Goal: Information Seeking & Learning: Compare options

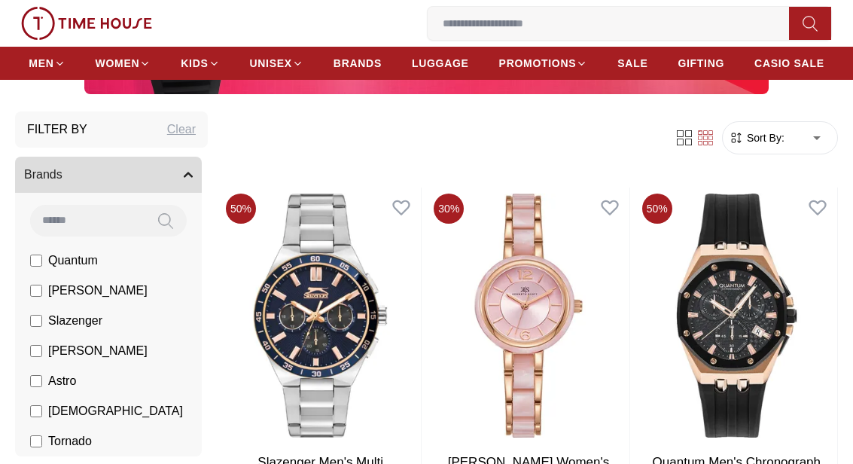
scroll to position [31, 0]
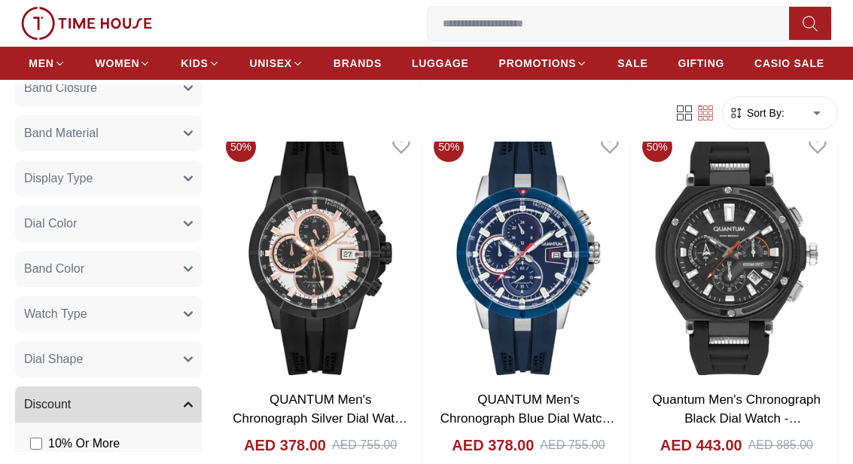
scroll to position [447, 0]
click at [187, 307] on button "Watch Type" at bounding box center [108, 316] width 187 height 36
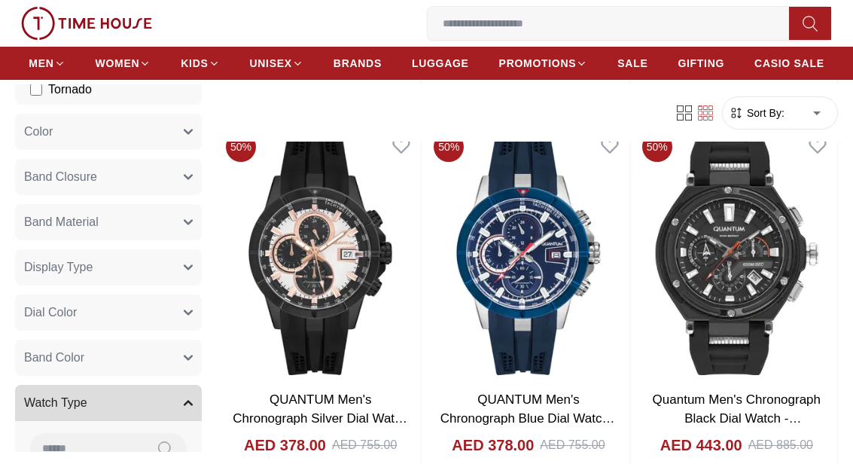
scroll to position [322, 0]
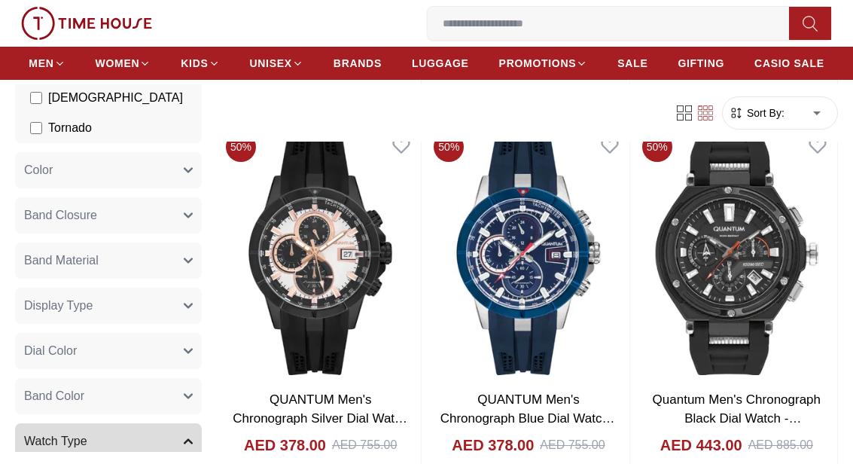
click at [193, 300] on button "Display Type" at bounding box center [108, 306] width 187 height 36
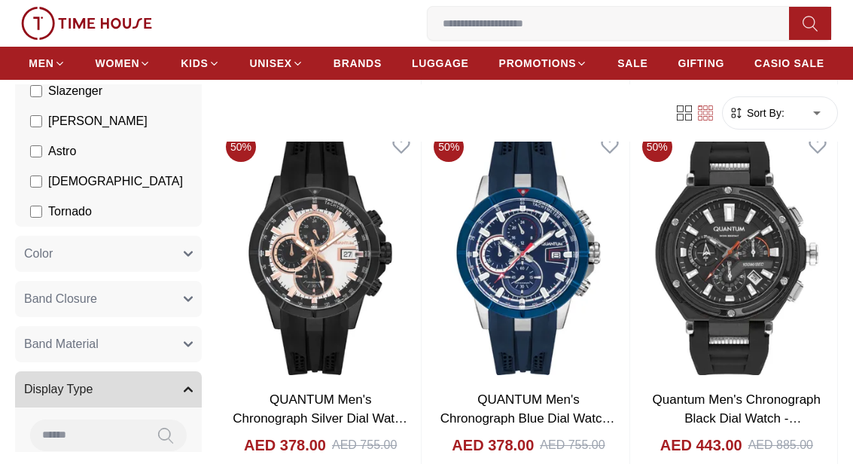
scroll to position [236, 0]
click at [187, 300] on icon "button" at bounding box center [188, 302] width 8 height 4
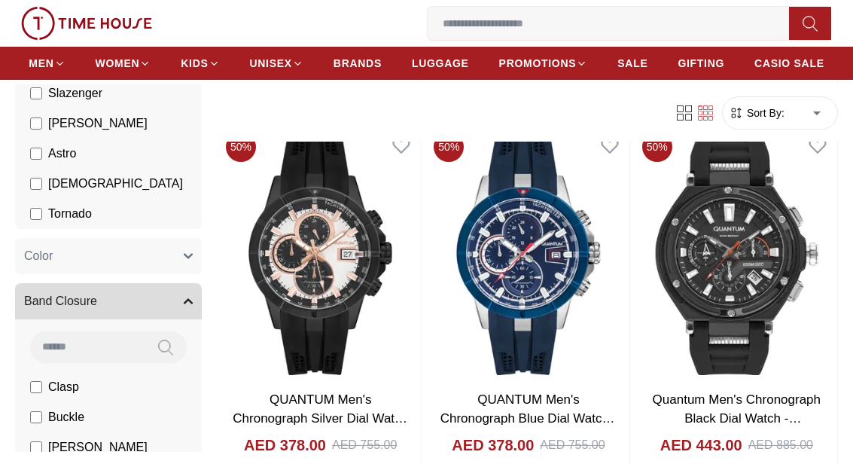
click at [188, 251] on button "Color" at bounding box center [108, 256] width 187 height 36
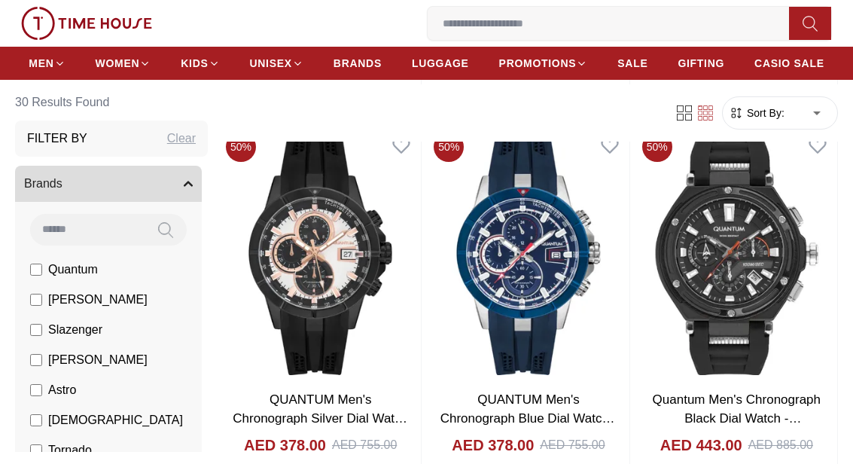
scroll to position [0, 0]
click at [184, 181] on icon "button" at bounding box center [188, 183] width 9 height 9
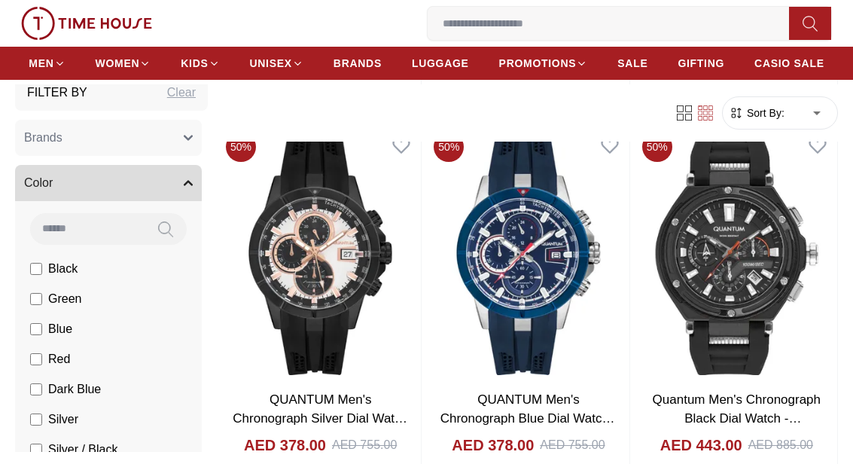
scroll to position [44, 0]
click at [193, 178] on button "Color" at bounding box center [108, 184] width 187 height 36
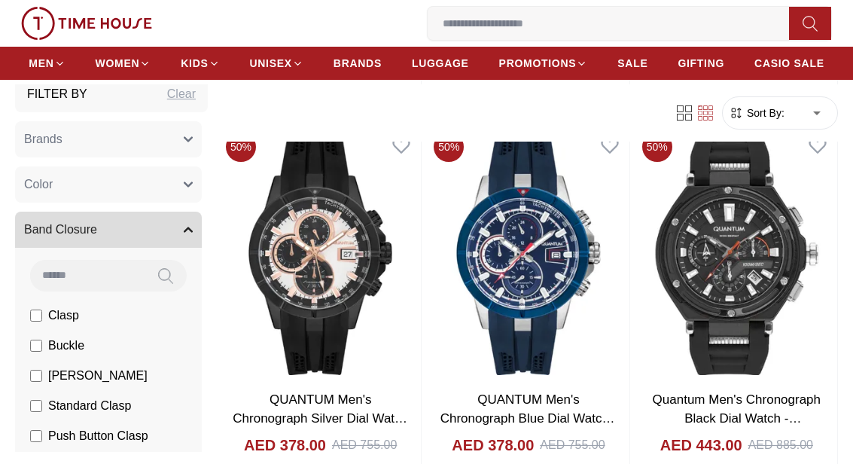
click at [184, 227] on icon "button" at bounding box center [188, 229] width 9 height 9
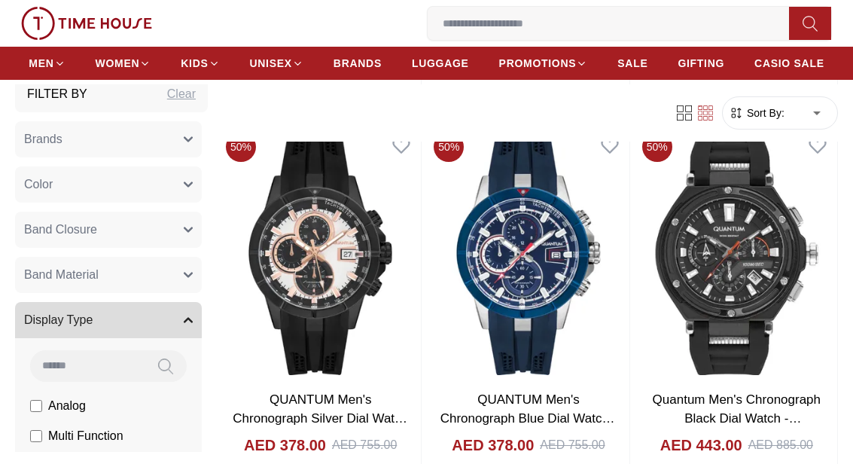
click at [185, 321] on icon "button" at bounding box center [188, 320] width 8 height 4
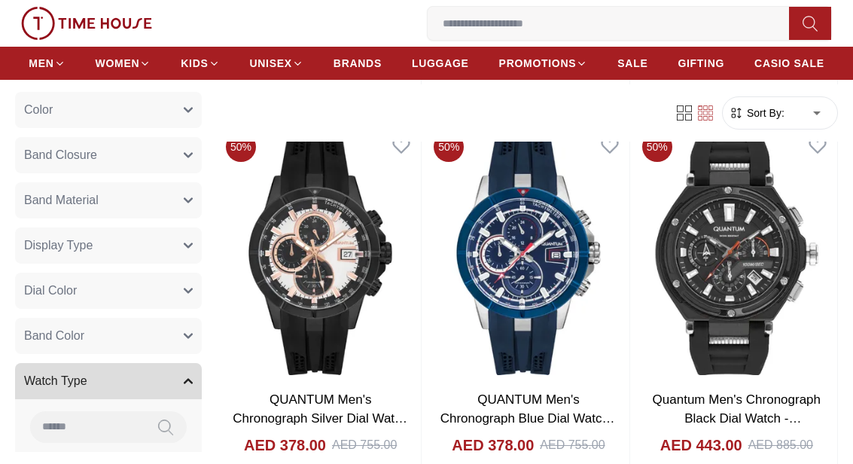
scroll to position [124, 0]
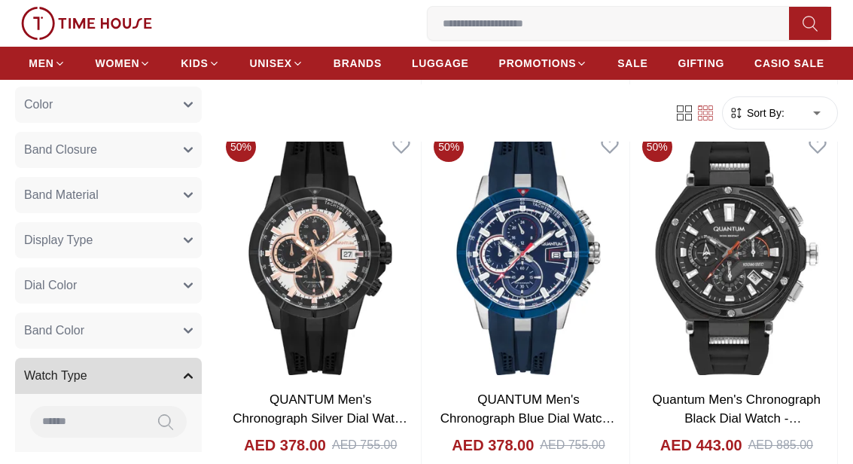
click at [191, 376] on icon "button" at bounding box center [188, 376] width 8 height 4
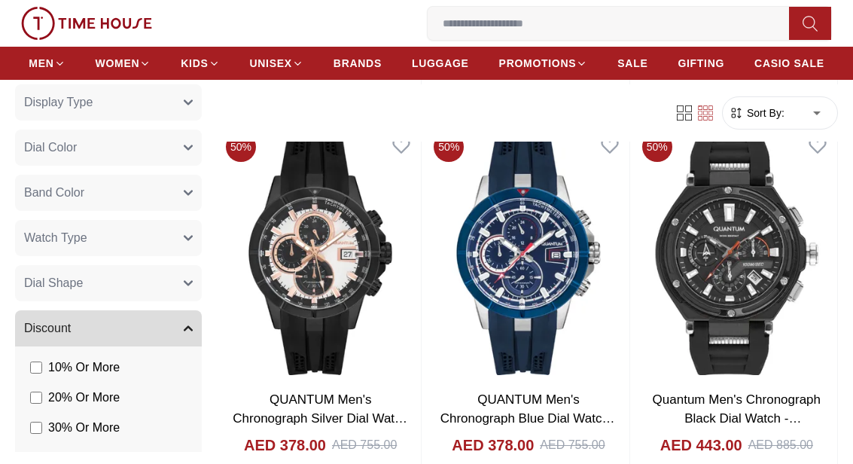
scroll to position [261, 0]
click at [189, 326] on icon "button" at bounding box center [188, 328] width 9 height 9
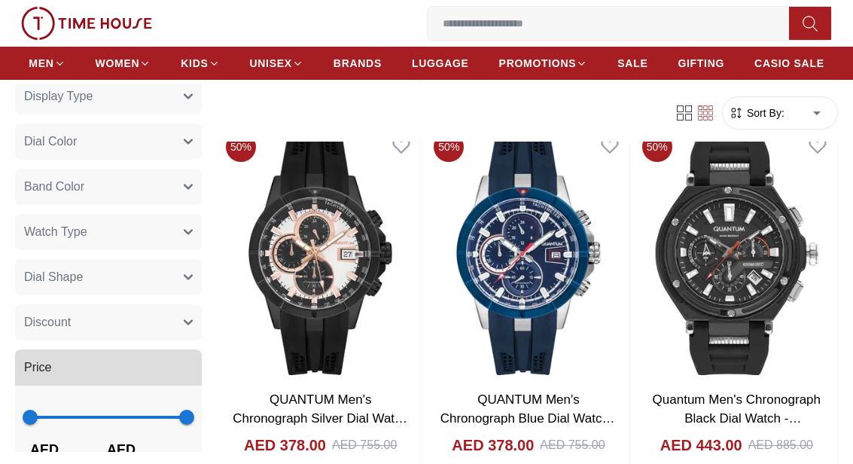
scroll to position [267, 0]
click at [765, 105] on span "Sort By:" at bounding box center [764, 112] width 41 height 15
click at [755, 111] on span "Sort By:" at bounding box center [764, 112] width 41 height 15
click at [759, 111] on span "Sort By:" at bounding box center [764, 112] width 41 height 15
click at [770, 114] on span "Sort By:" at bounding box center [764, 112] width 41 height 15
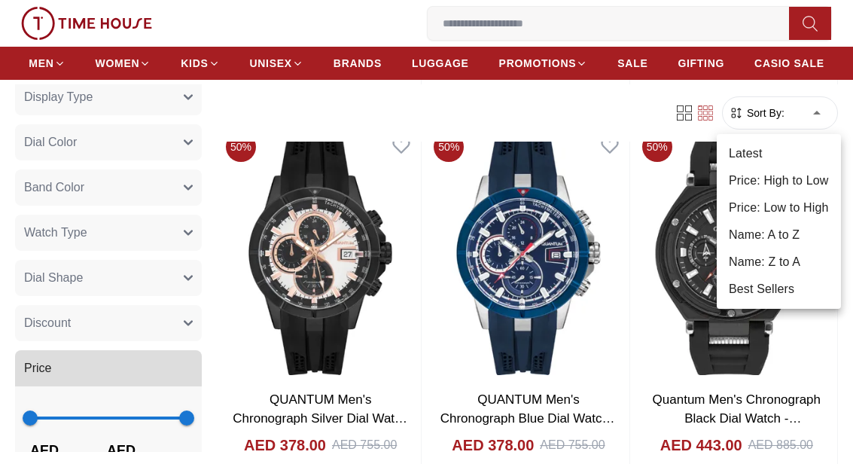
click at [814, 172] on li "Price: High to Low" at bounding box center [779, 180] width 124 height 27
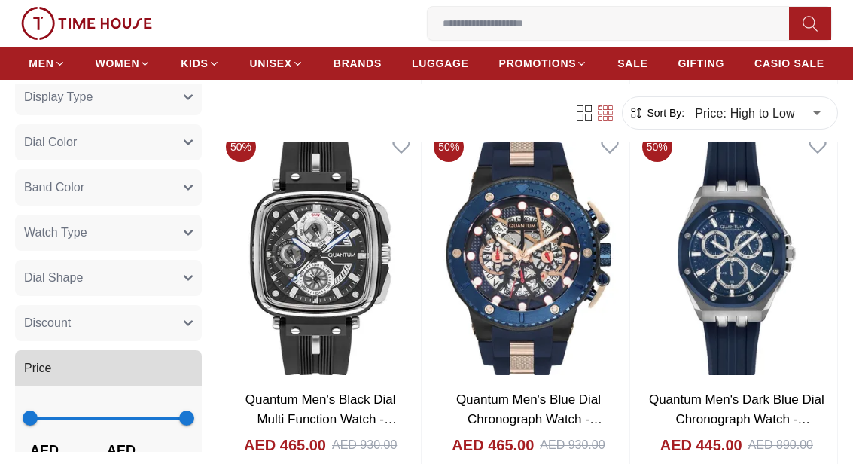
scroll to position [1114, 0]
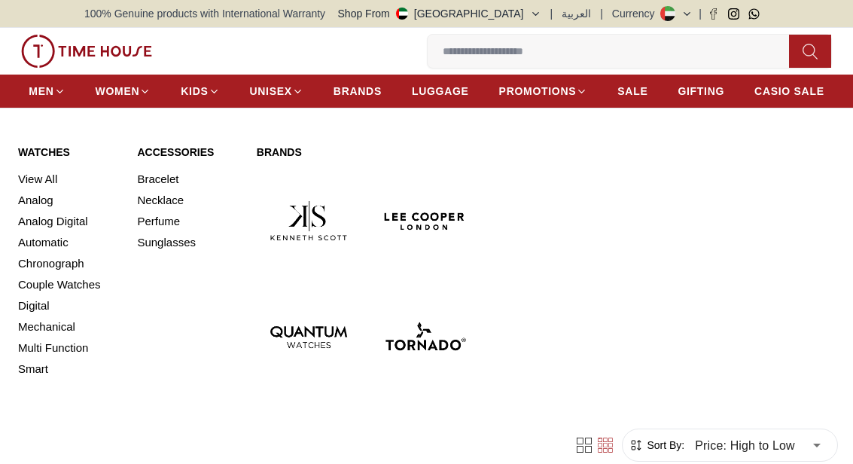
click at [31, 174] on link "View All" at bounding box center [68, 179] width 101 height 21
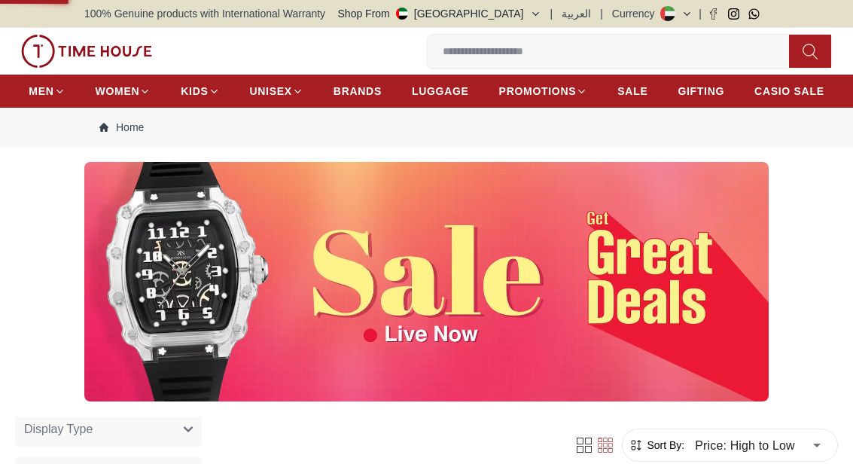
scroll to position [183, 0]
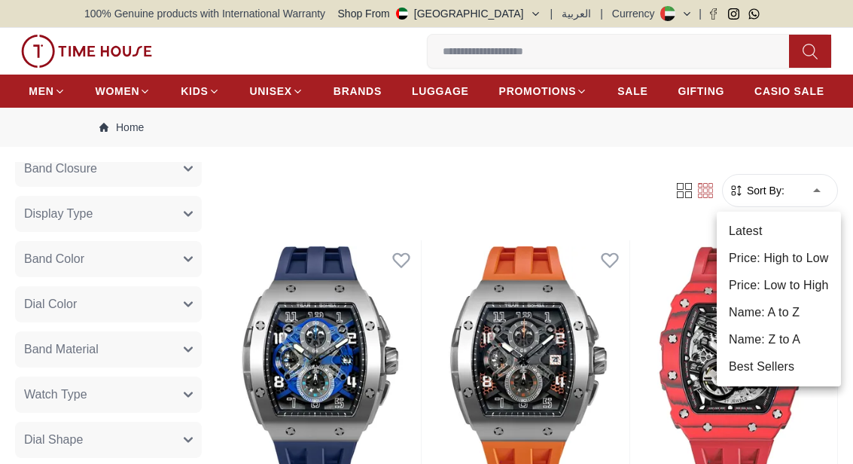
click at [759, 257] on li "Price: High to Low" at bounding box center [779, 258] width 124 height 27
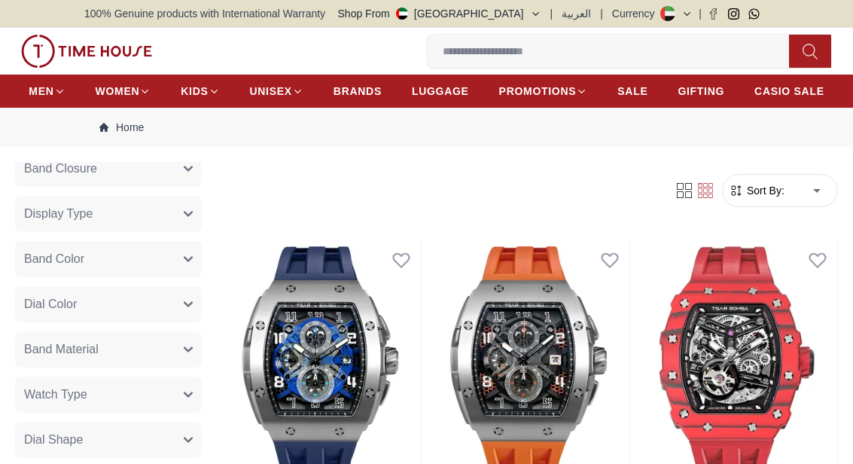
type input "*"
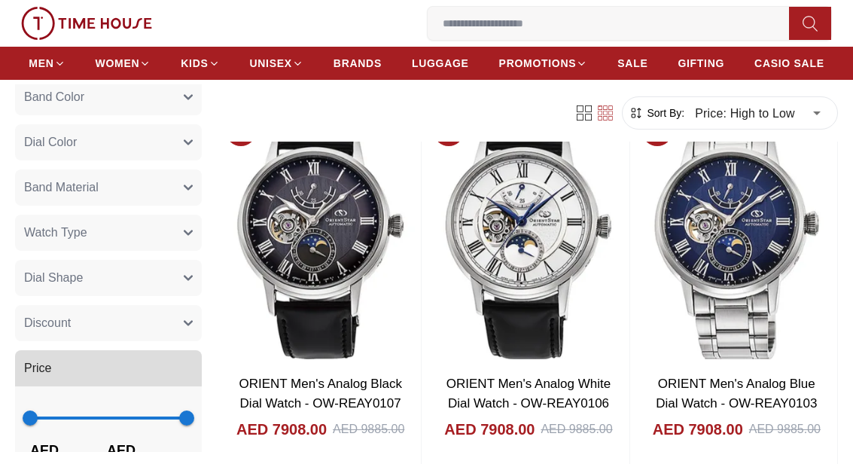
scroll to position [131, 0]
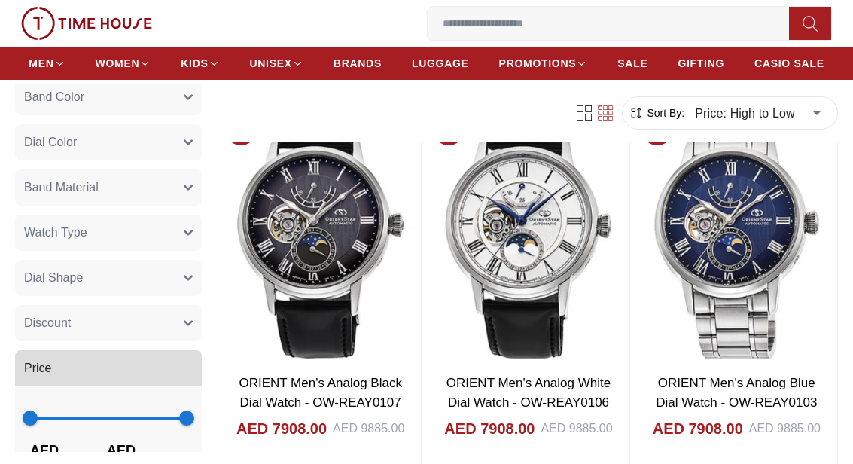
click at [63, 178] on button "Band Material" at bounding box center [108, 187] width 187 height 36
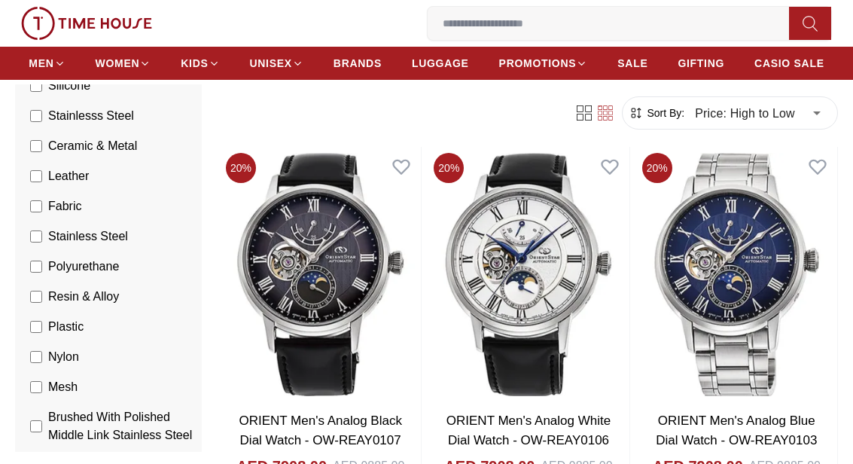
scroll to position [89, 0]
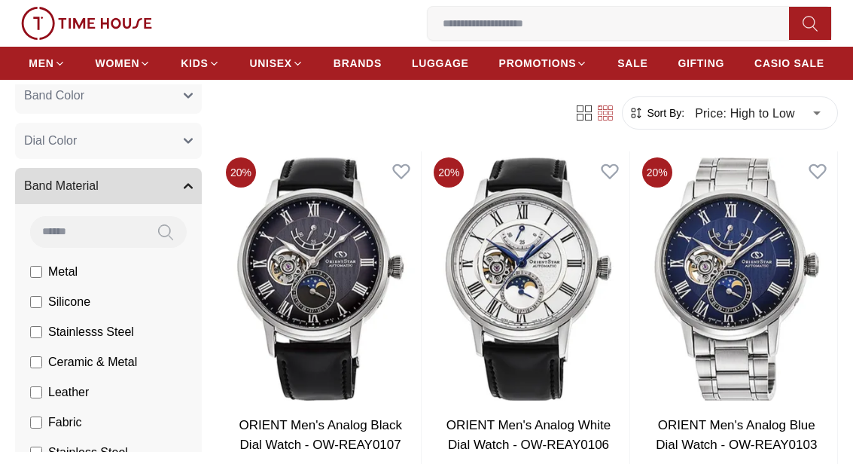
click at [187, 187] on icon "button" at bounding box center [188, 185] width 9 height 9
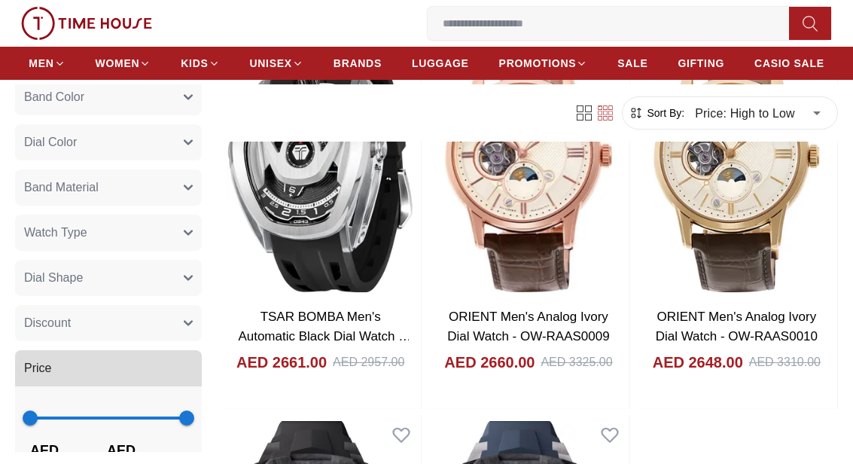
scroll to position [2064, 0]
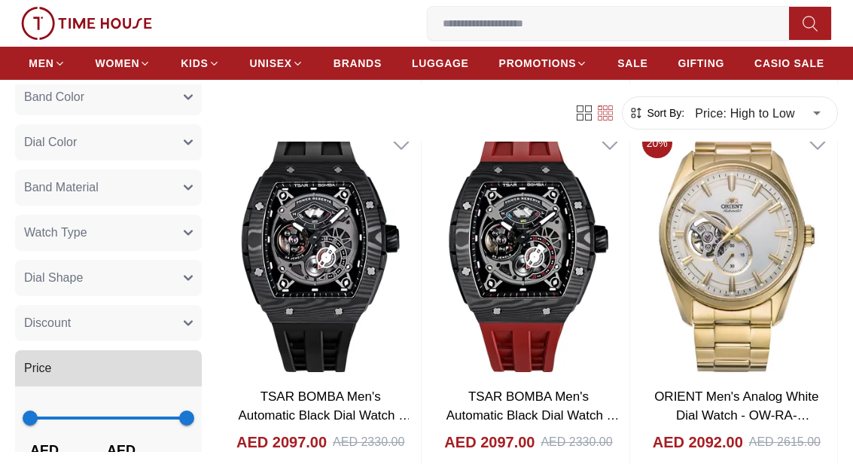
scroll to position [4210, 0]
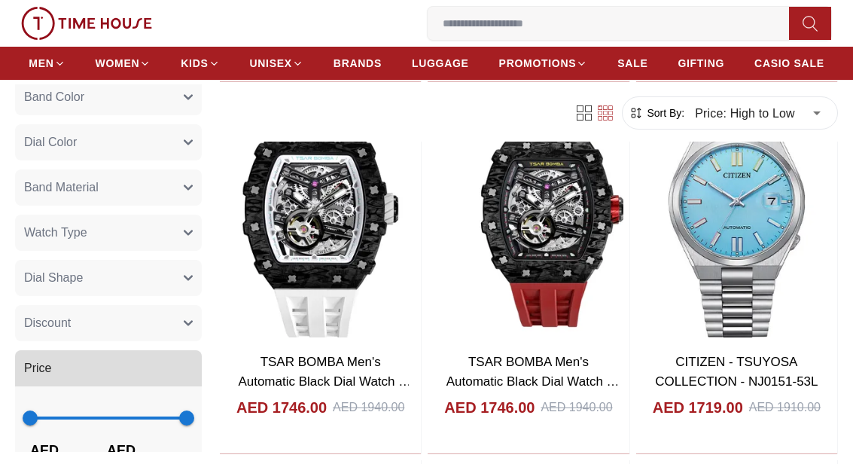
scroll to position [7948, 0]
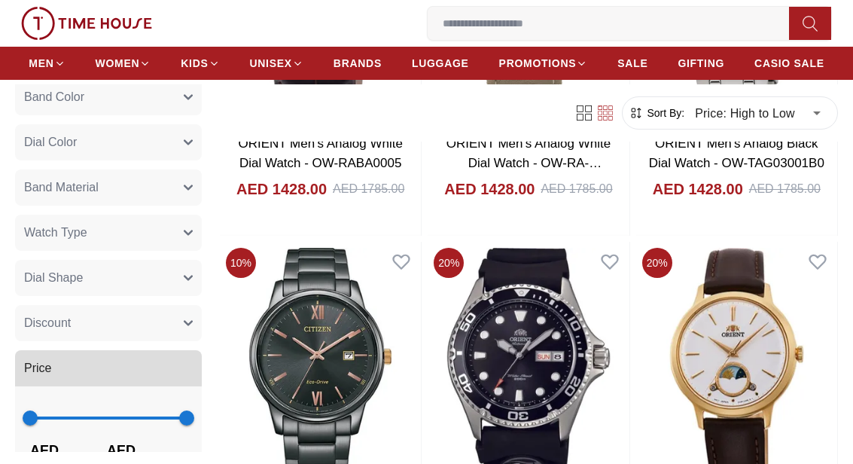
scroll to position [14127, 0]
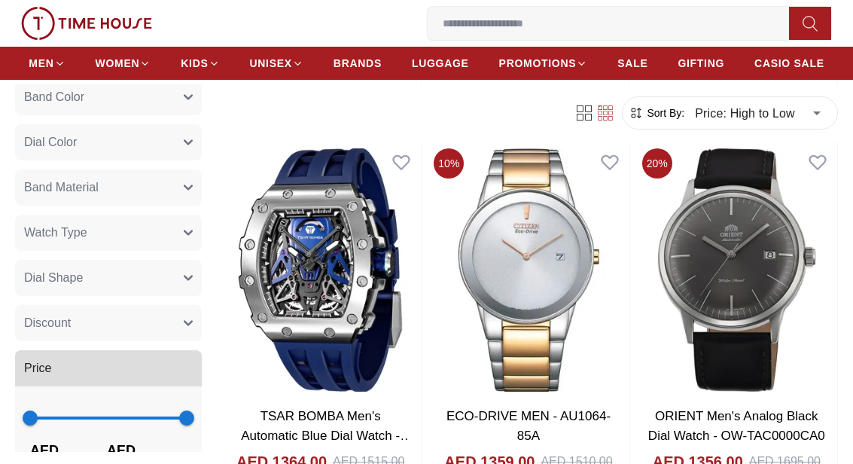
scroll to position [15735, 0]
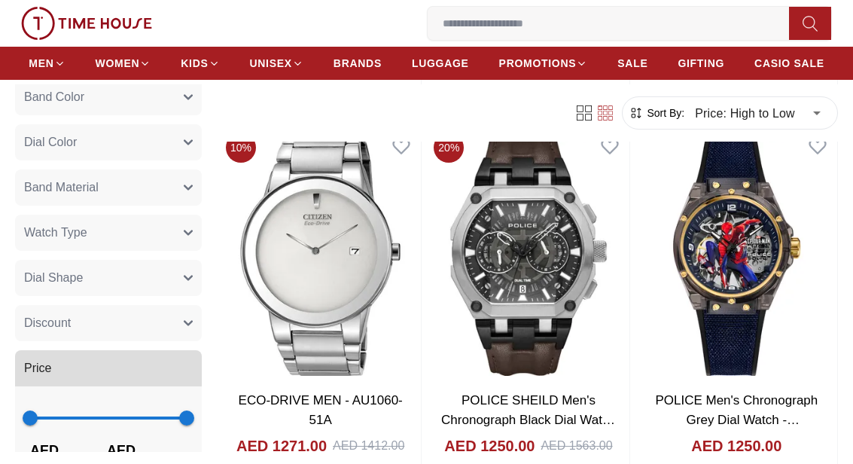
scroll to position [18327, 0]
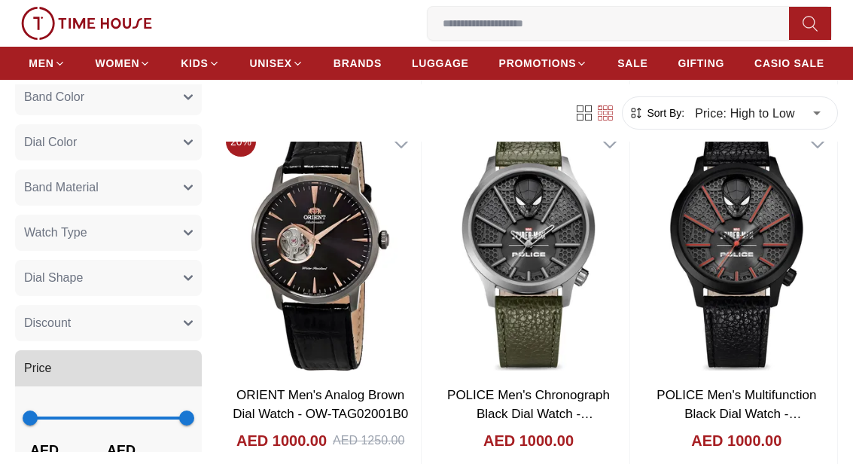
scroll to position [25771, 0]
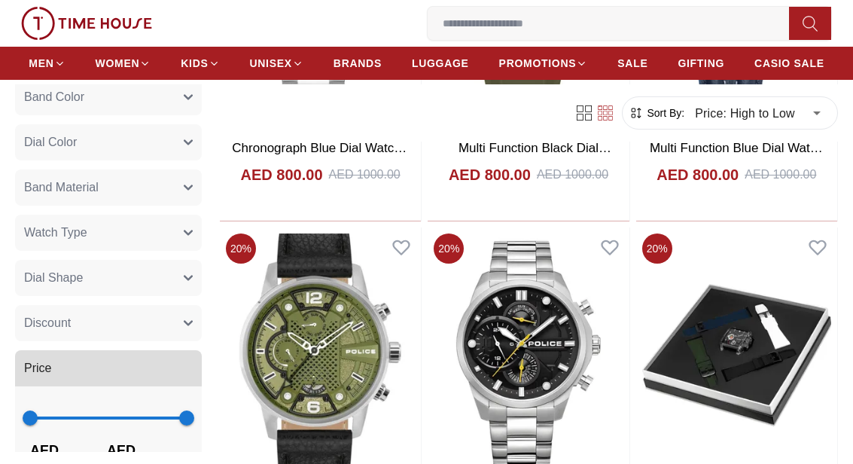
scroll to position [35342, 0]
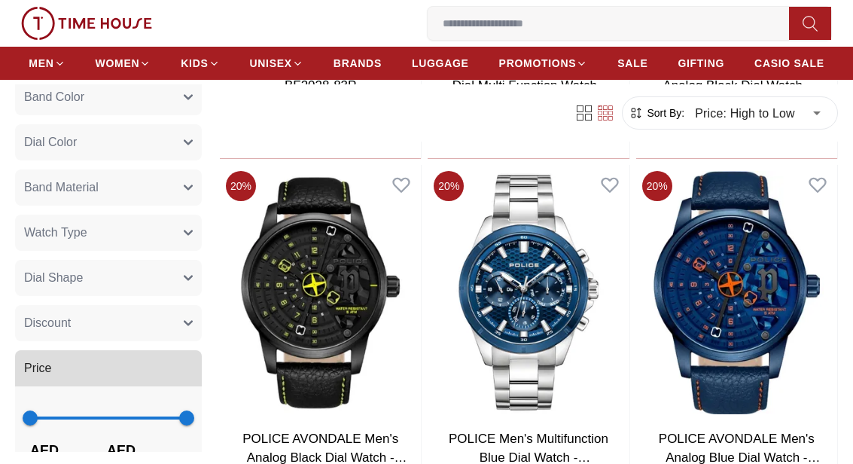
scroll to position [39116, 0]
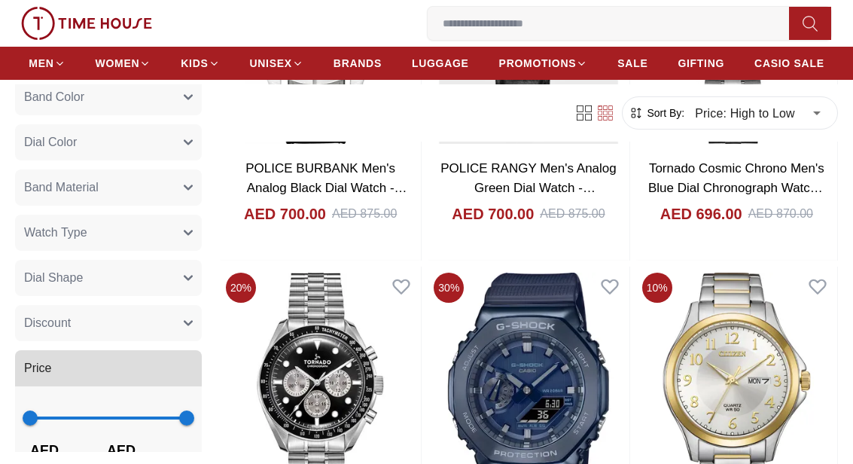
scroll to position [43524, 0]
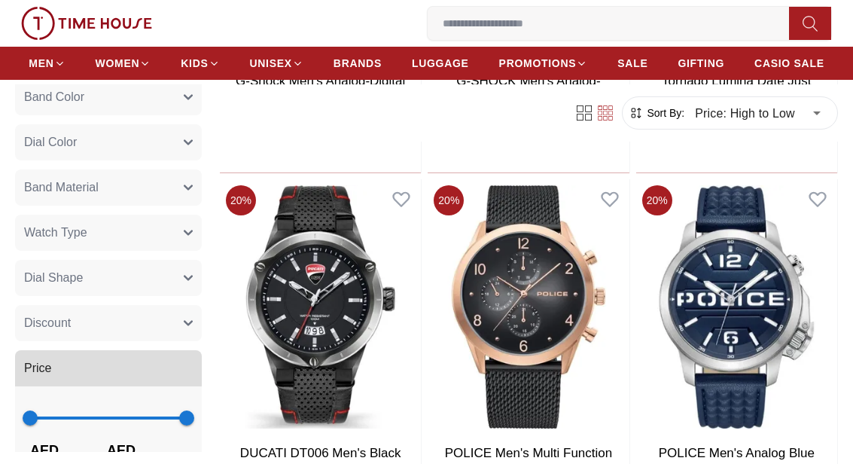
scroll to position [47296, 0]
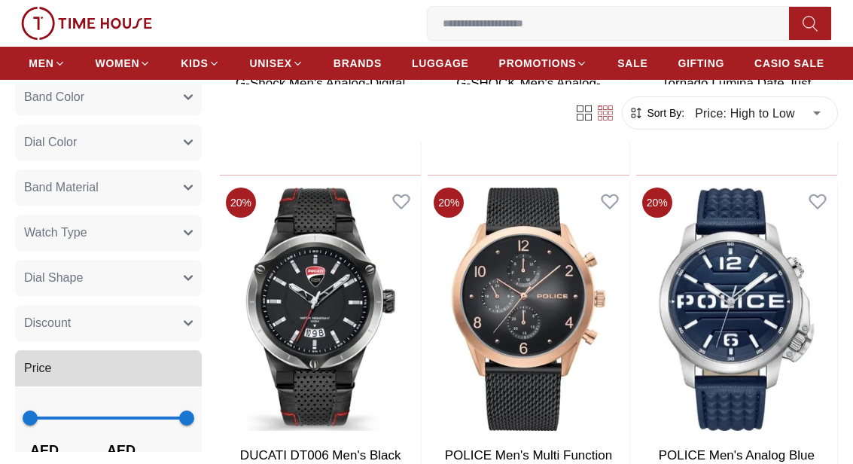
click at [306, 259] on img at bounding box center [320, 308] width 201 height 255
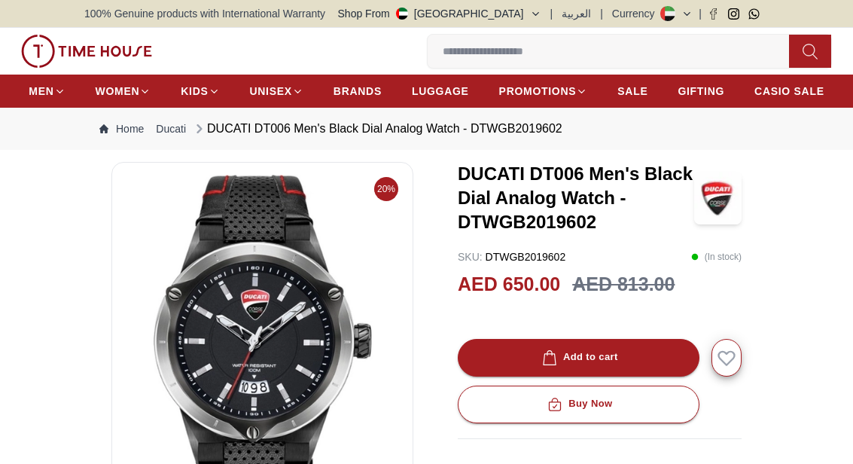
click at [199, 330] on img at bounding box center [262, 352] width 276 height 355
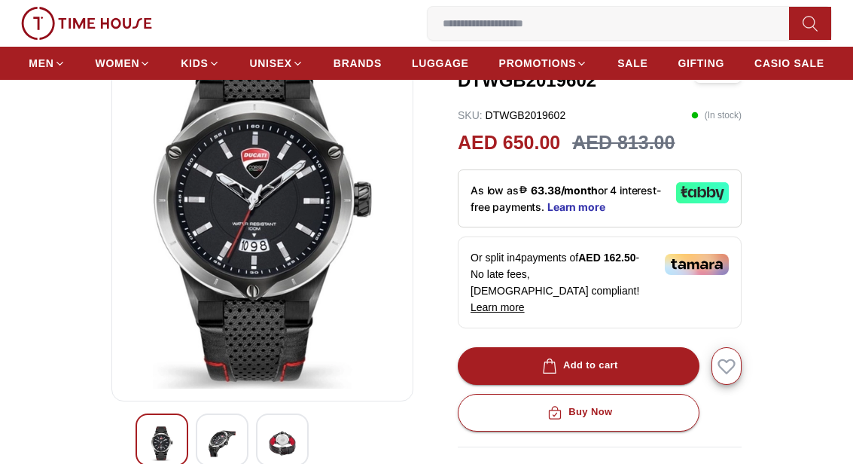
scroll to position [154, 0]
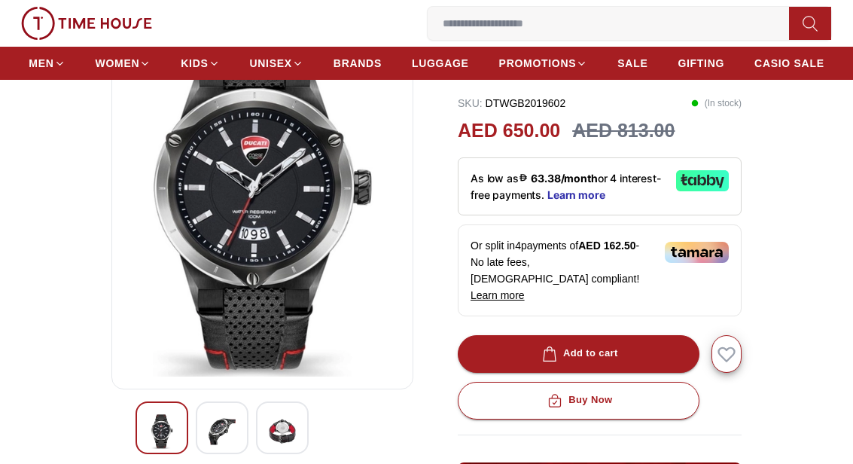
click at [216, 432] on img at bounding box center [221, 431] width 27 height 35
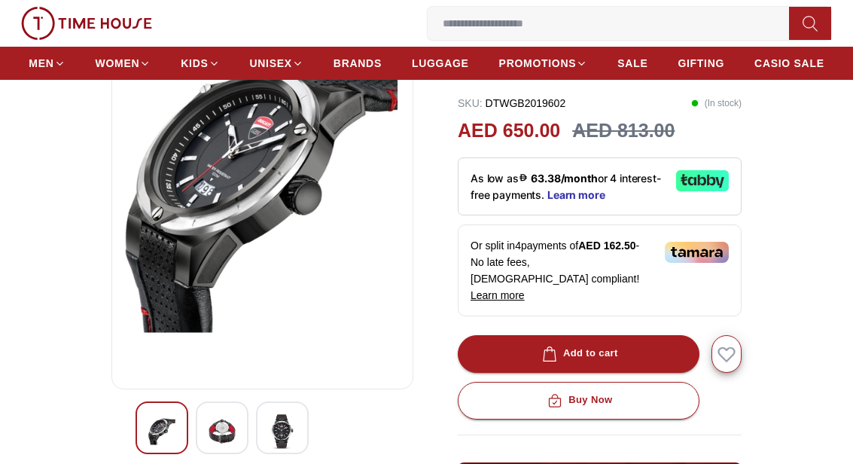
click at [278, 434] on img at bounding box center [282, 431] width 27 height 35
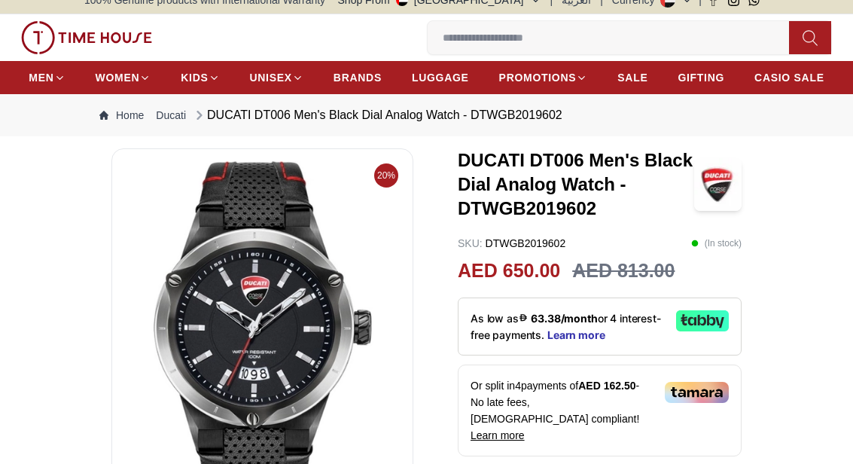
scroll to position [0, 0]
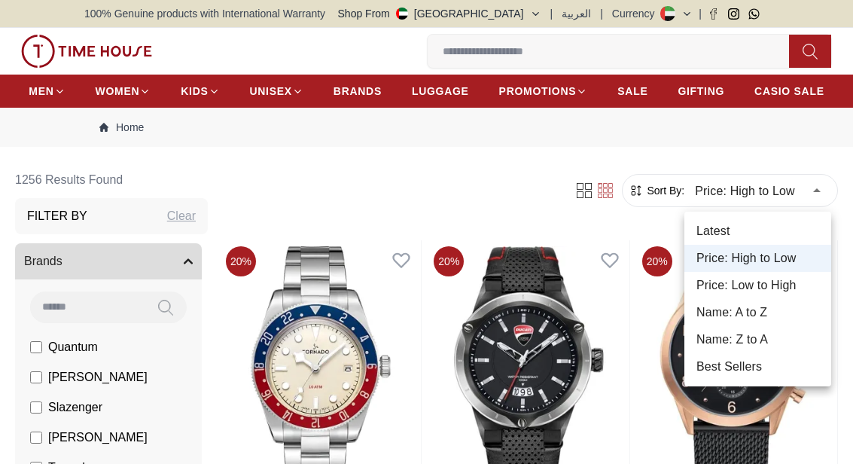
click at [715, 260] on li "Price: High to Low" at bounding box center [757, 258] width 147 height 27
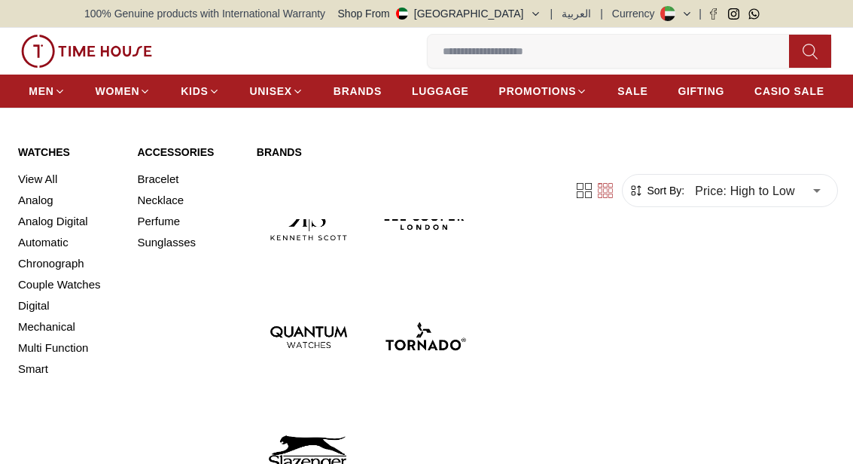
click at [31, 176] on link "View All" at bounding box center [68, 179] width 101 height 21
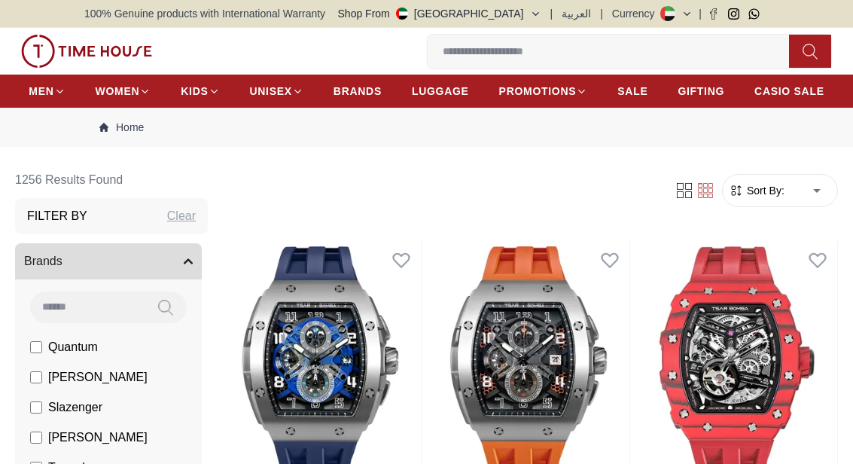
click at [729, 190] on icon "button" at bounding box center [736, 190] width 15 height 15
click at [777, 186] on span "Sort By:" at bounding box center [764, 190] width 41 height 15
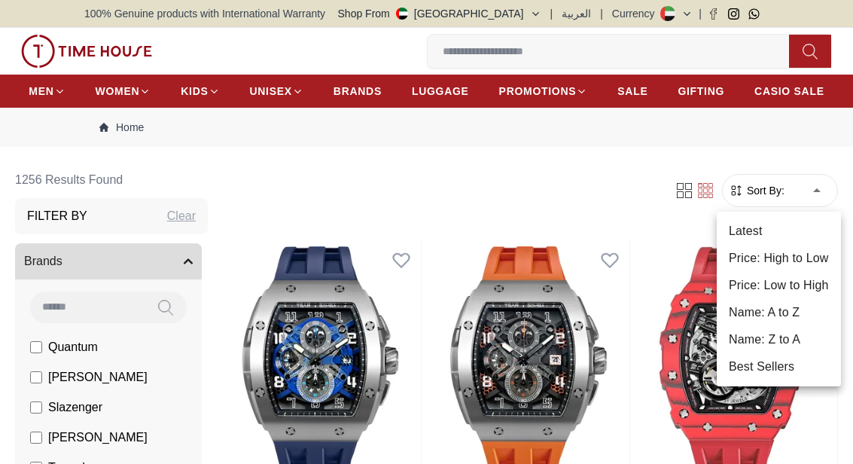
click at [761, 255] on li "Price: High to Low" at bounding box center [779, 258] width 124 height 27
type input "*"
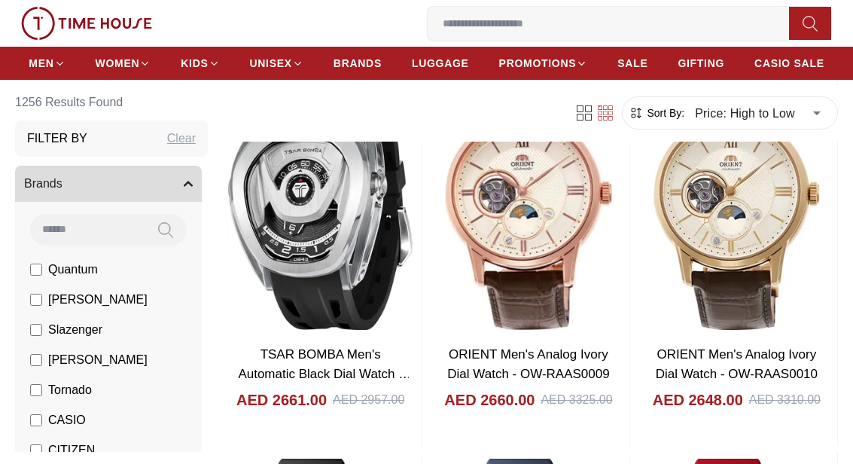
scroll to position [2019, 0]
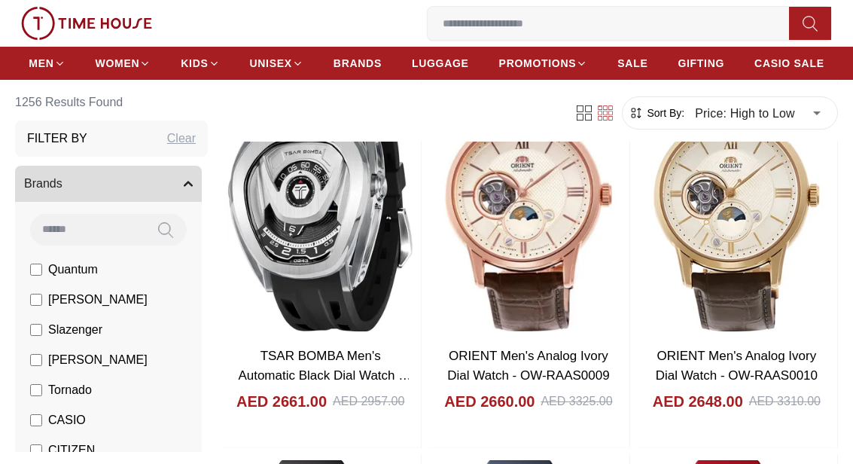
click at [281, 238] on img at bounding box center [320, 209] width 201 height 255
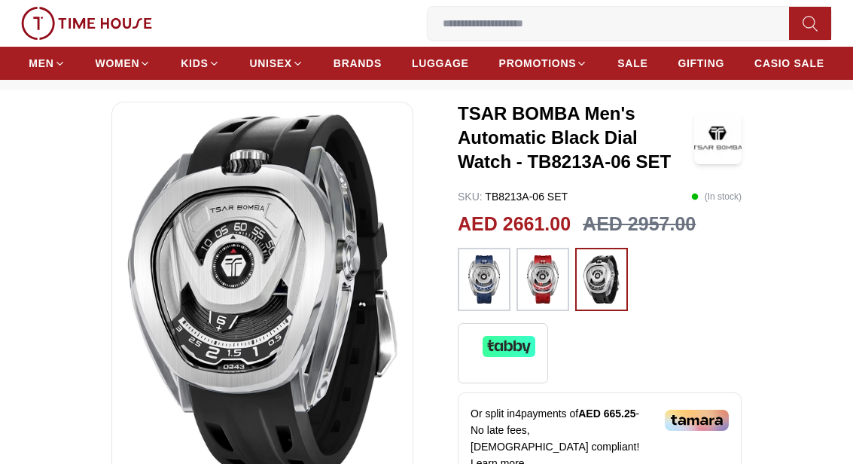
scroll to position [59, 0]
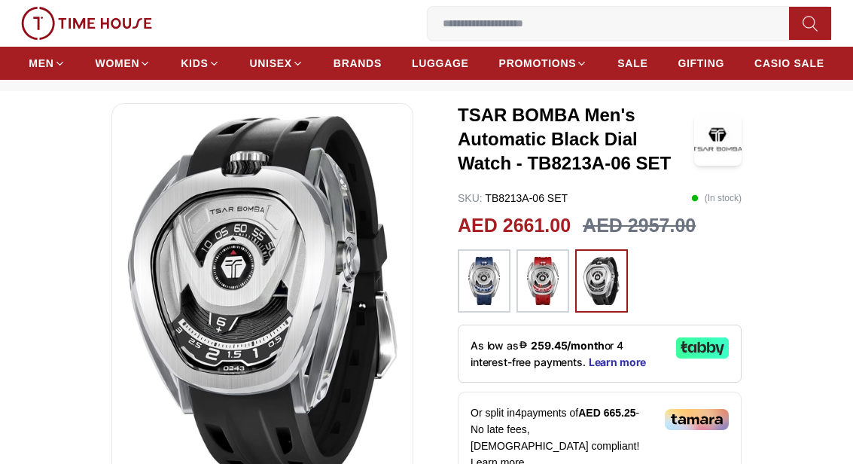
click at [545, 276] on img at bounding box center [543, 281] width 38 height 48
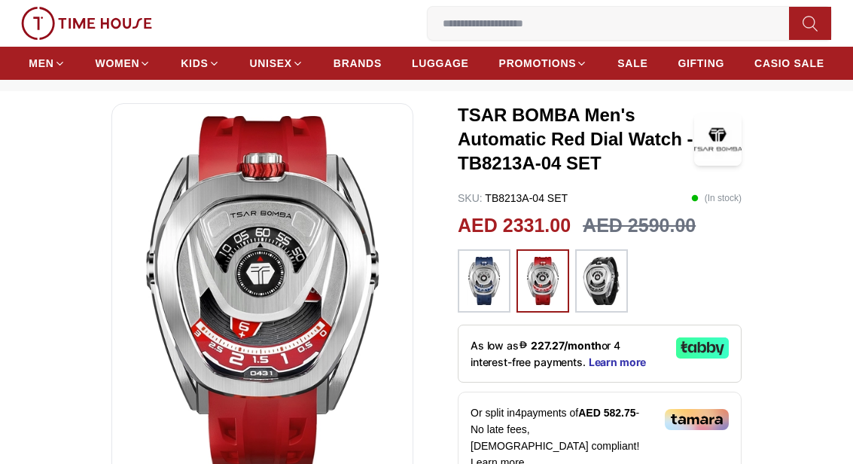
click at [481, 269] on img at bounding box center [484, 281] width 38 height 48
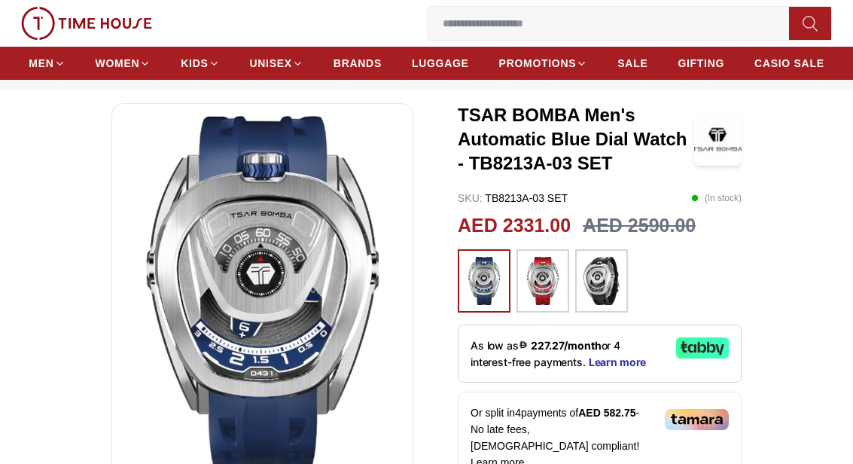
click at [607, 280] on img at bounding box center [602, 281] width 38 height 48
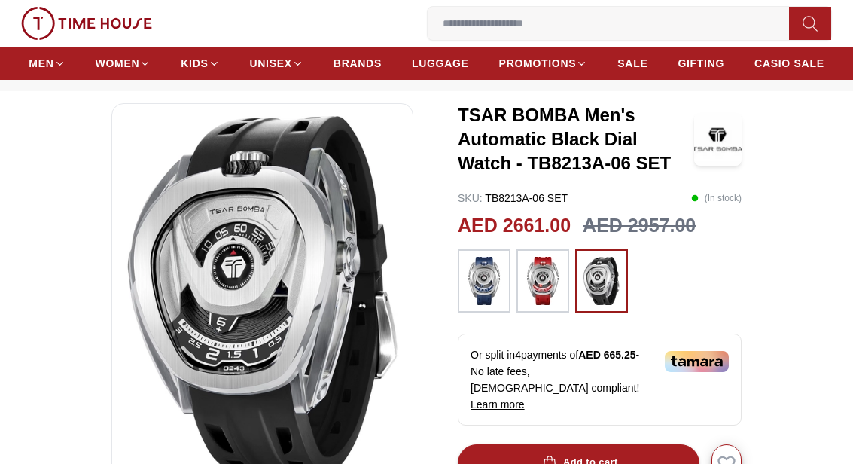
click at [535, 273] on img at bounding box center [543, 281] width 38 height 48
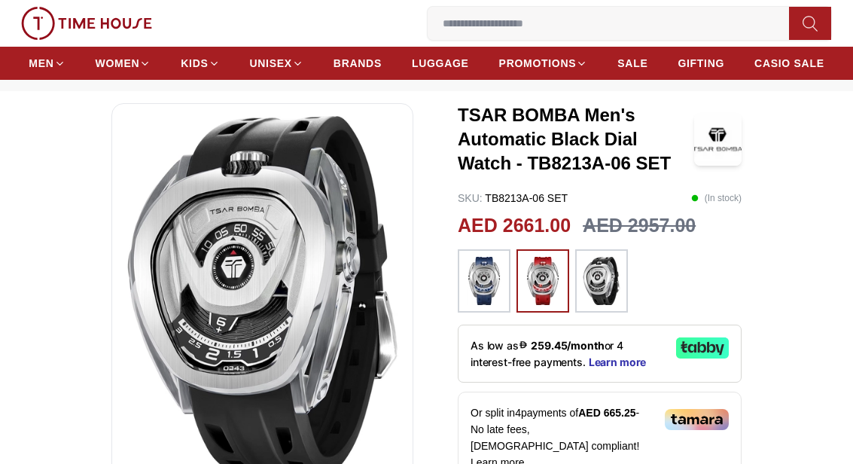
click at [599, 275] on img at bounding box center [602, 281] width 38 height 48
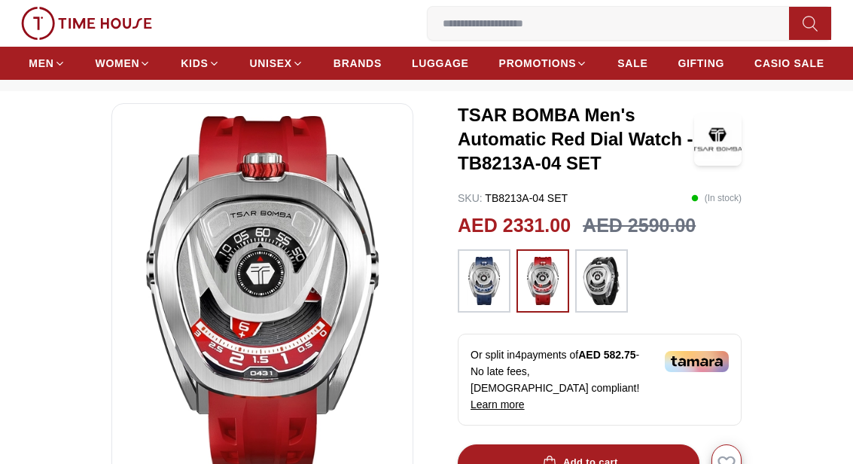
click at [488, 278] on img at bounding box center [484, 281] width 38 height 48
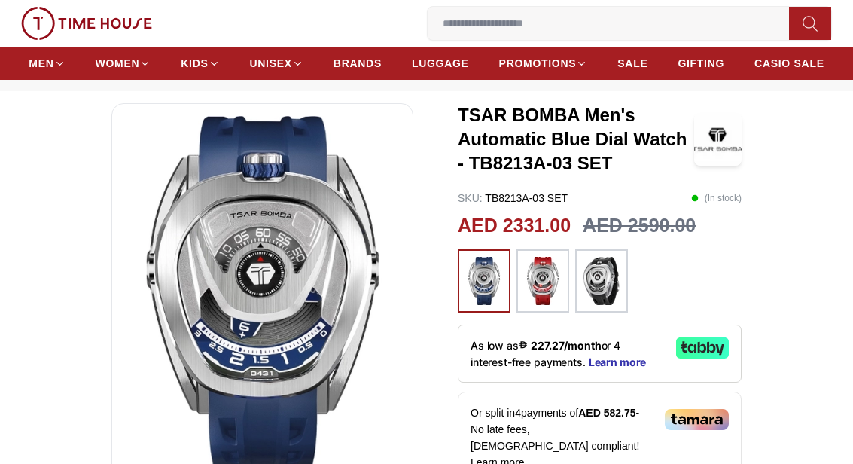
click at [544, 281] on img at bounding box center [543, 281] width 38 height 48
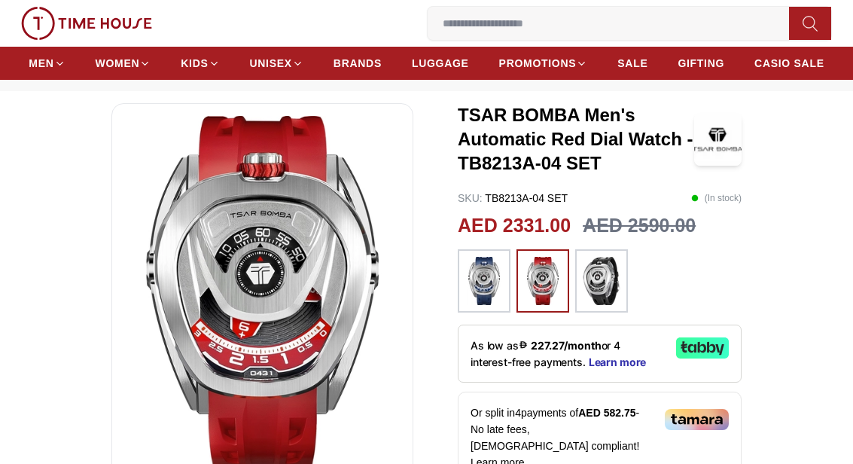
click at [592, 278] on img at bounding box center [602, 281] width 38 height 48
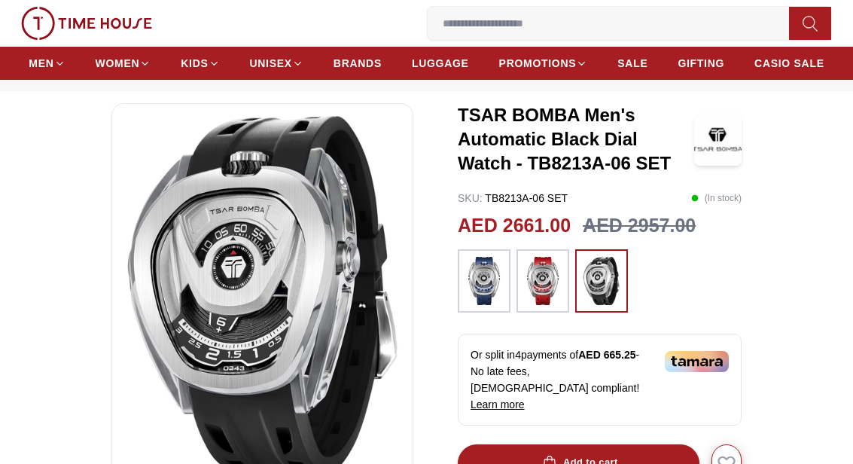
click at [193, 315] on img at bounding box center [262, 293] width 276 height 355
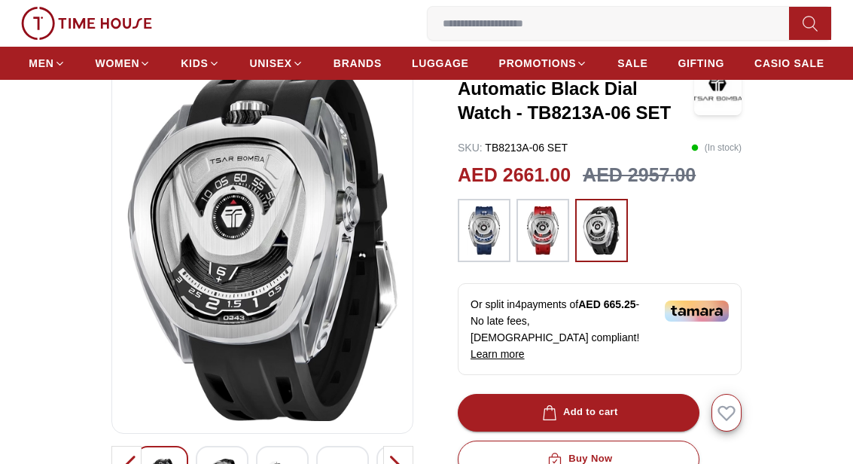
scroll to position [164, 0]
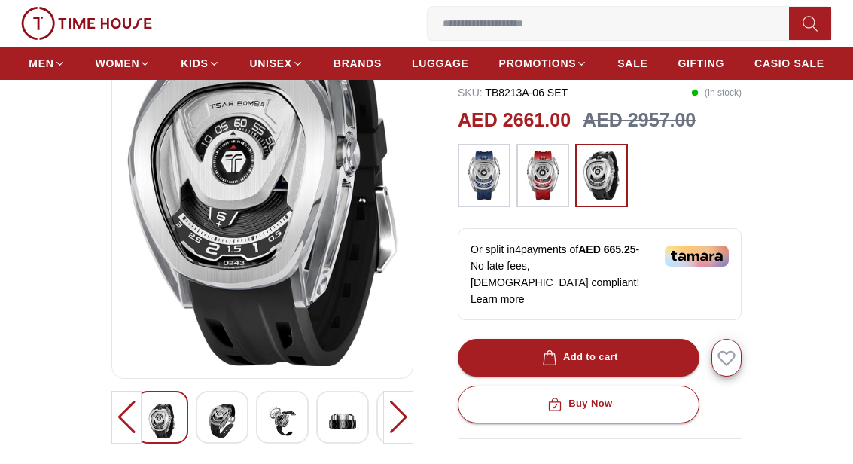
click at [407, 408] on div at bounding box center [398, 417] width 30 height 53
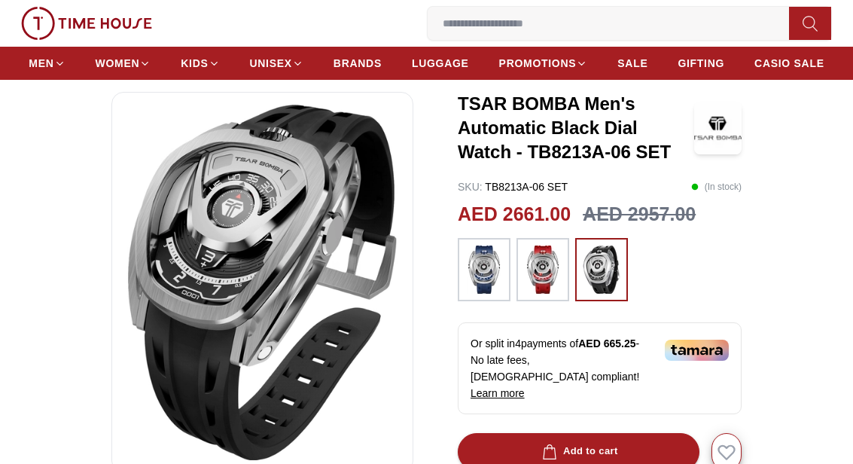
scroll to position [72, 0]
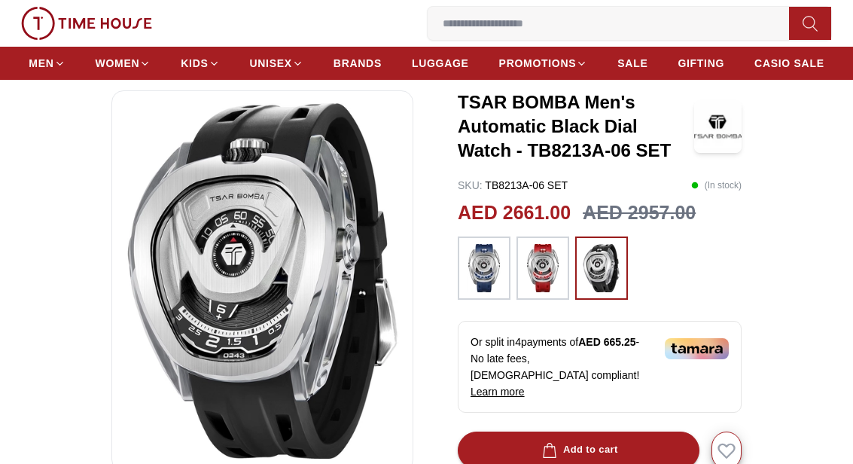
scroll to position [186, 0]
